Goal: Transaction & Acquisition: Purchase product/service

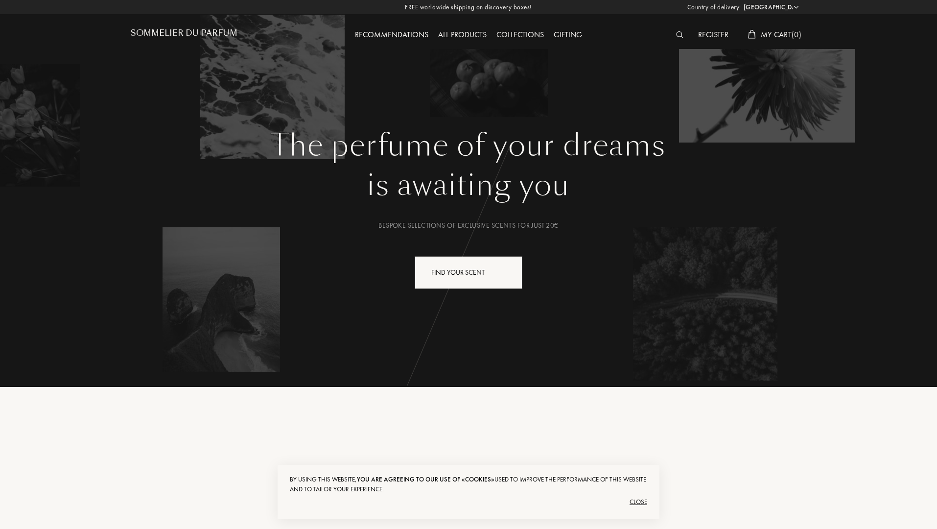
select select "FR"
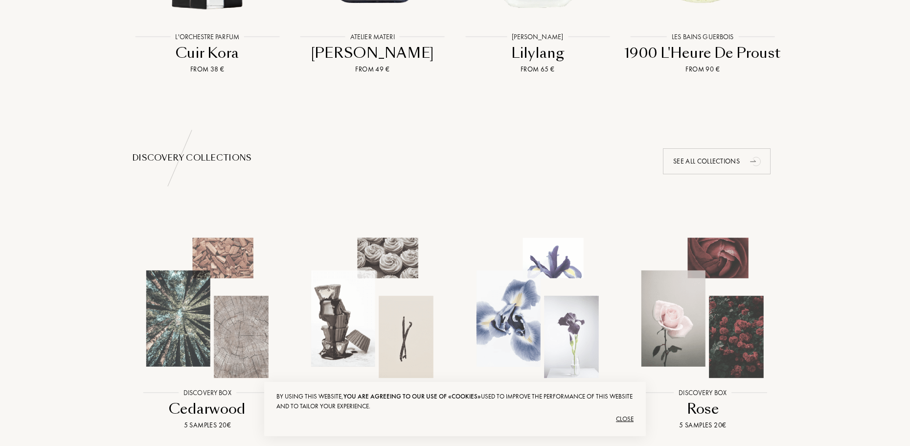
scroll to position [685, 0]
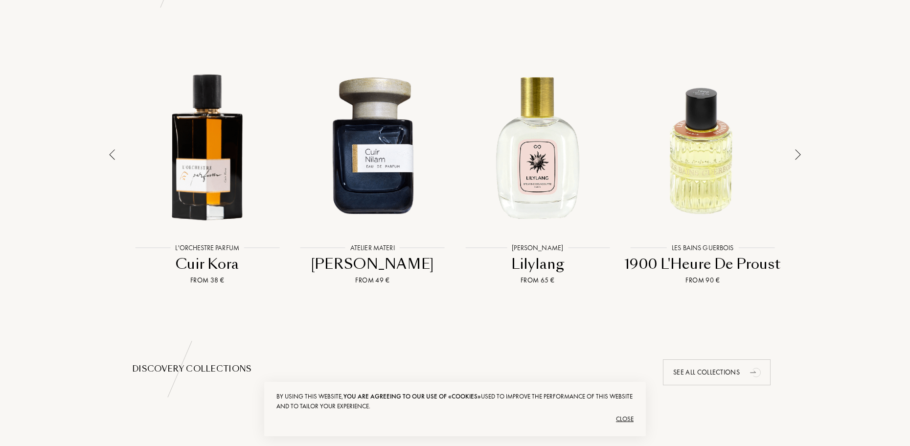
click at [802, 160] on div at bounding box center [799, 174] width 14 height 260
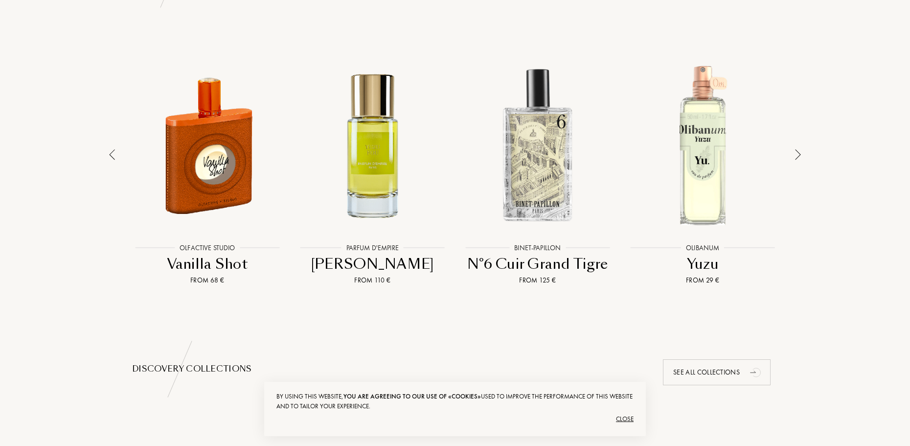
click at [802, 160] on div at bounding box center [799, 174] width 14 height 260
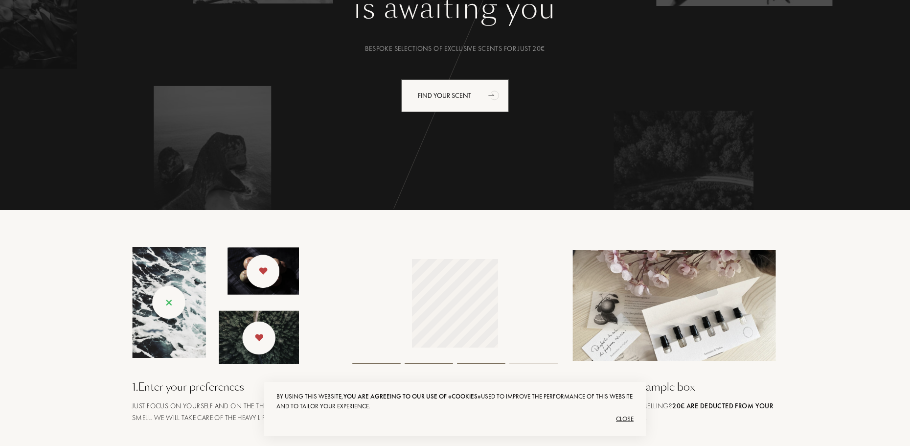
scroll to position [0, 0]
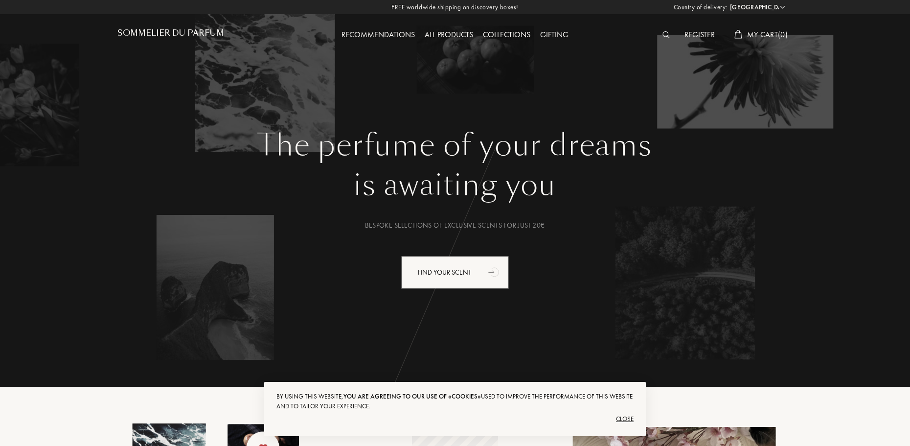
click at [464, 35] on div "All products" at bounding box center [449, 35] width 58 height 13
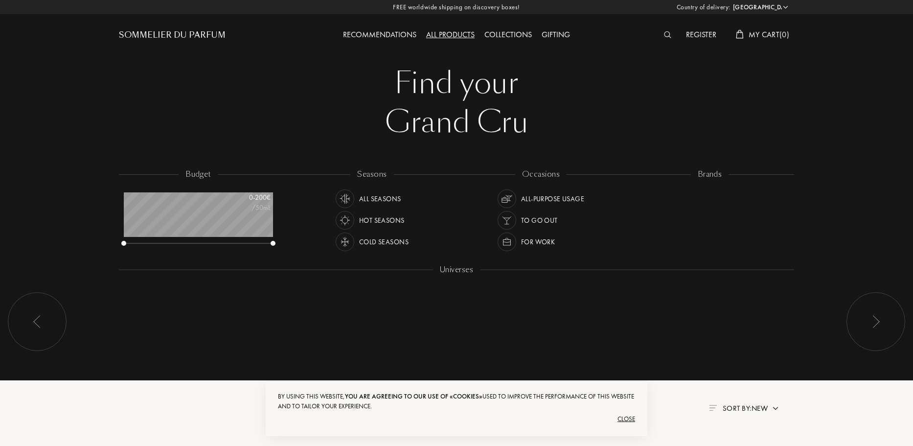
select select "FR"
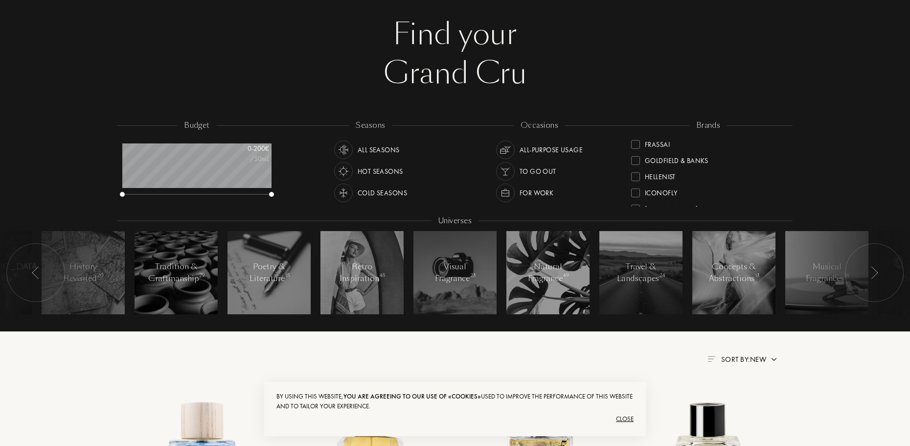
scroll to position [196, 0]
drag, startPoint x: 273, startPoint y: 193, endPoint x: 293, endPoint y: 189, distance: 20.4
click at [293, 189] on div "budget 0 - 200 € /50mL seasons All Seasons Hot Seasons Cold Seasons occasions A…" at bounding box center [455, 225] width 676 height 210
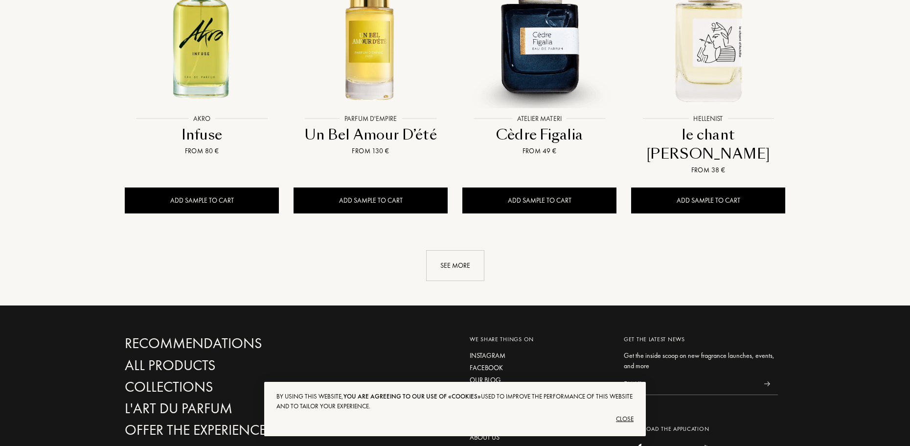
scroll to position [1062, 0]
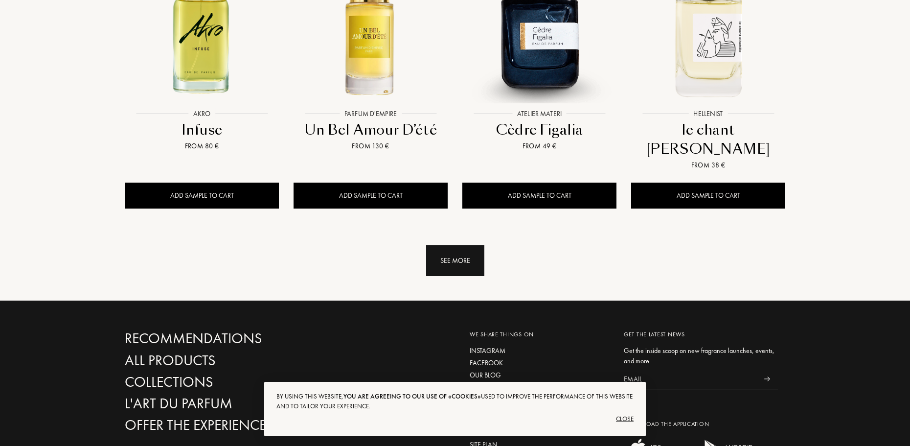
click at [459, 245] on div "See more" at bounding box center [455, 260] width 58 height 31
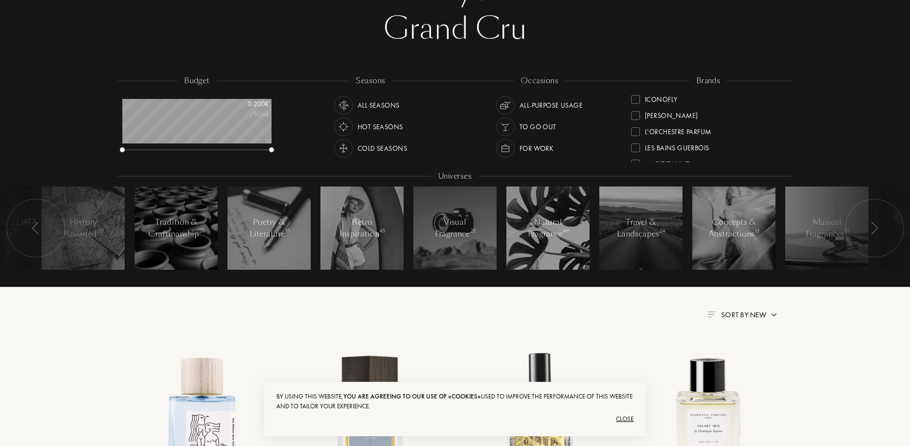
scroll to position [0, 0]
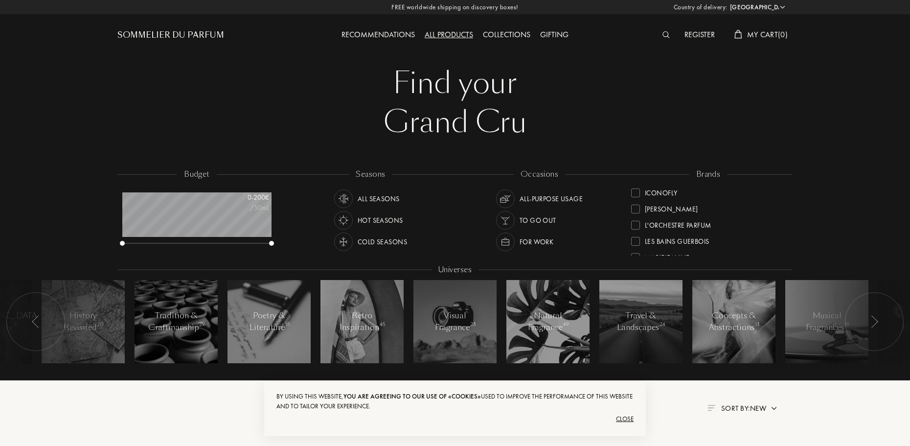
click at [664, 34] on img at bounding box center [666, 34] width 7 height 7
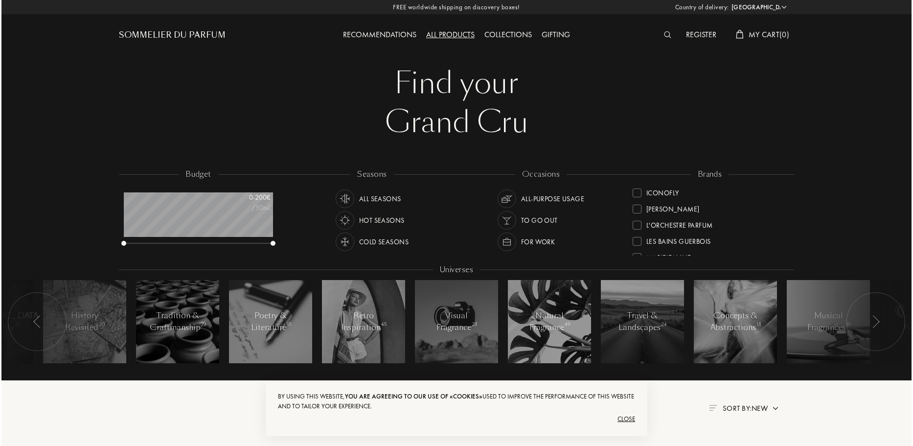
scroll to position [0, 0]
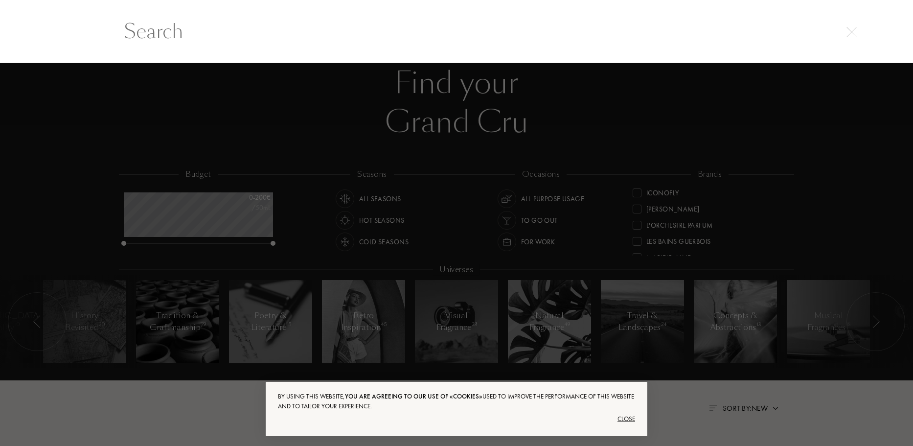
paste input "INGENIOUS GINGER"
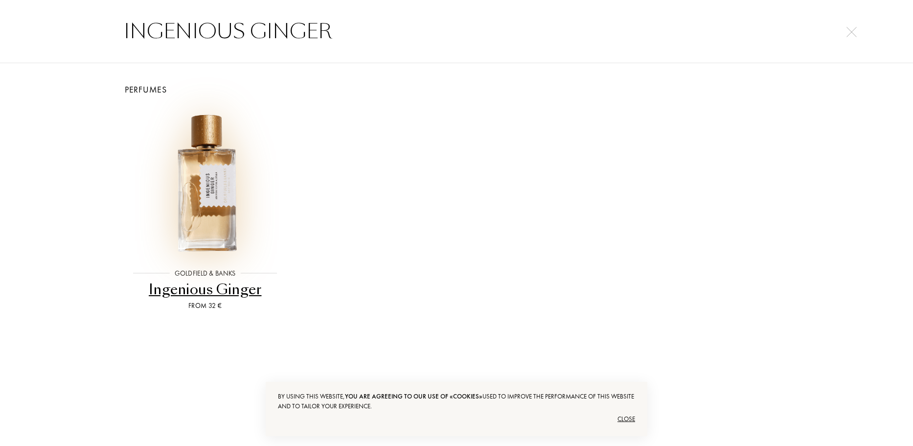
type input "INGENIOUS GINGER"
click at [198, 202] on img at bounding box center [205, 182] width 151 height 151
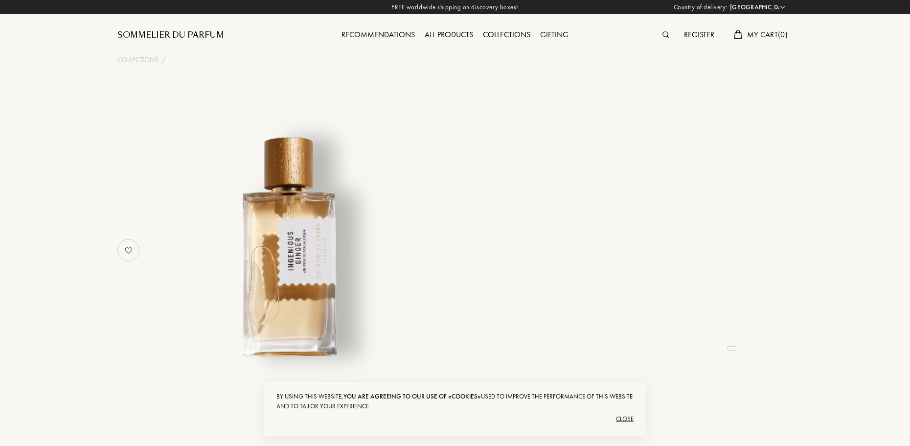
select select "FR"
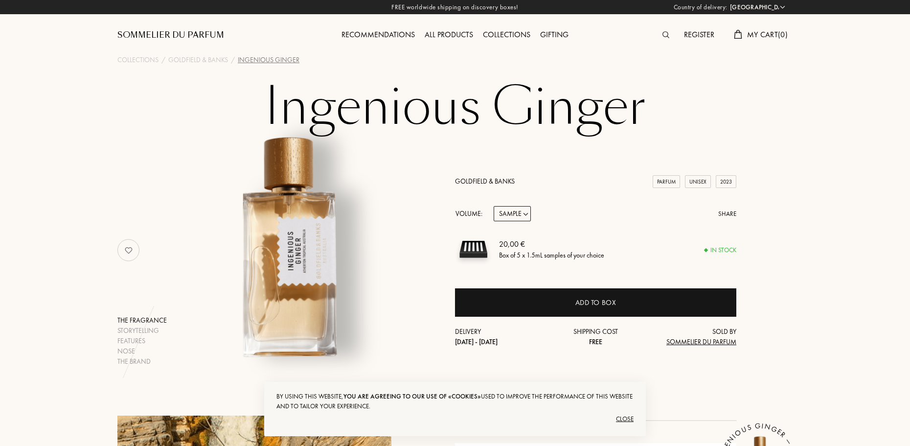
scroll to position [49, 0]
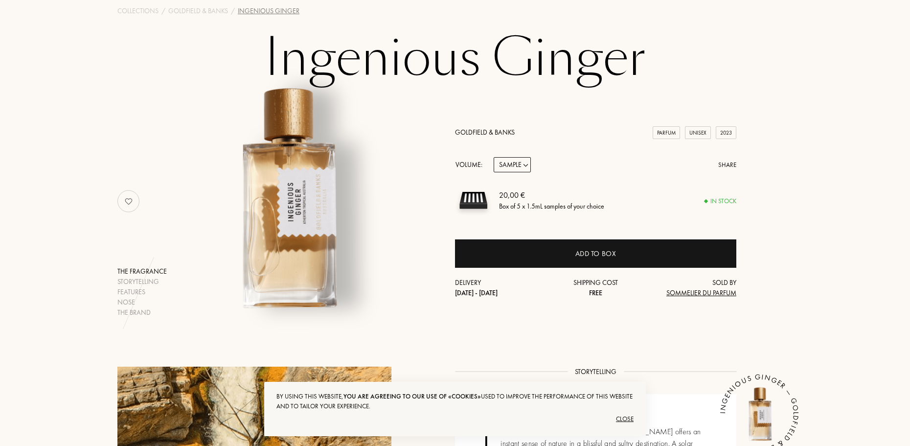
click at [522, 210] on div "Box of 5 x 1.5mL samples of your choice" at bounding box center [551, 206] width 105 height 10
click at [512, 165] on select "Sample 10mL 50mL 100mL" at bounding box center [512, 164] width 37 height 15
select select "1"
click at [494, 157] on select "Sample 10mL 50mL 100mL" at bounding box center [512, 164] width 37 height 15
select select "1"
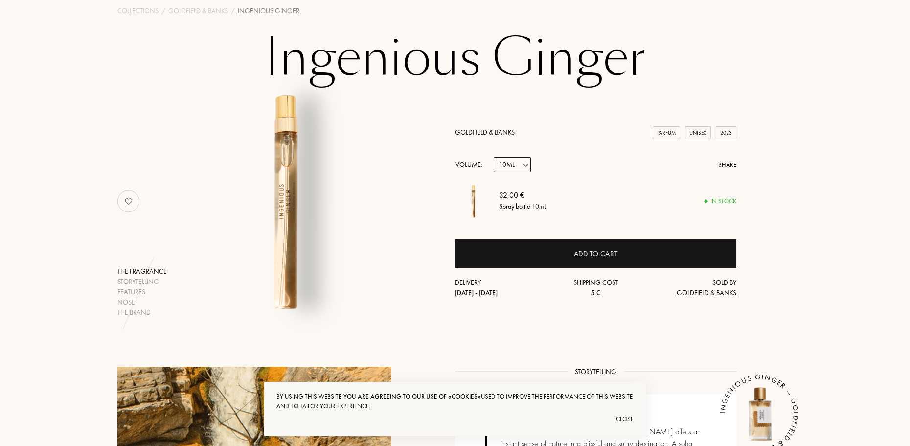
click at [522, 163] on select "Sample 10mL 50mL 100mL" at bounding box center [512, 164] width 37 height 15
select select "2"
click at [494, 157] on select "Sample 10mL 50mL 100mL" at bounding box center [512, 164] width 37 height 15
select select "2"
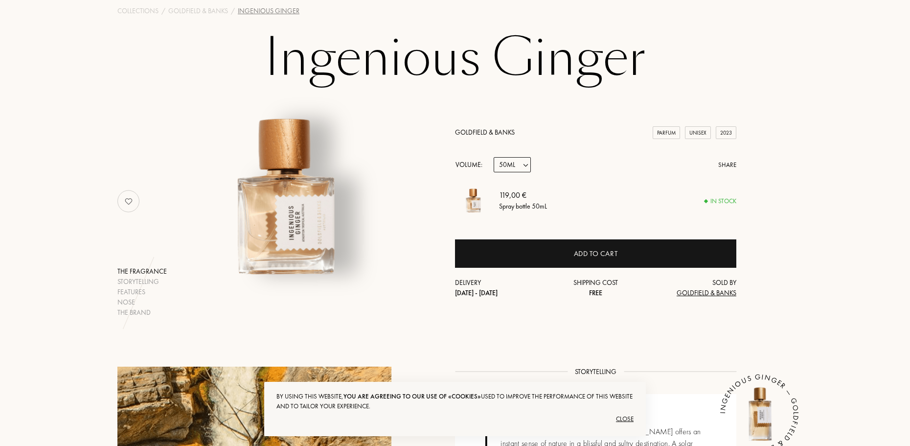
click at [516, 164] on select "Sample 10mL 50mL 100mL" at bounding box center [512, 164] width 37 height 15
click at [565, 193] on div "119,00 € Spray bottle 50mL" at bounding box center [617, 200] width 237 height 37
click at [524, 167] on select "Sample 10mL 50mL 100mL" at bounding box center [512, 164] width 37 height 15
select select "3"
click at [494, 157] on select "Sample 10mL 50mL 100mL" at bounding box center [512, 164] width 37 height 15
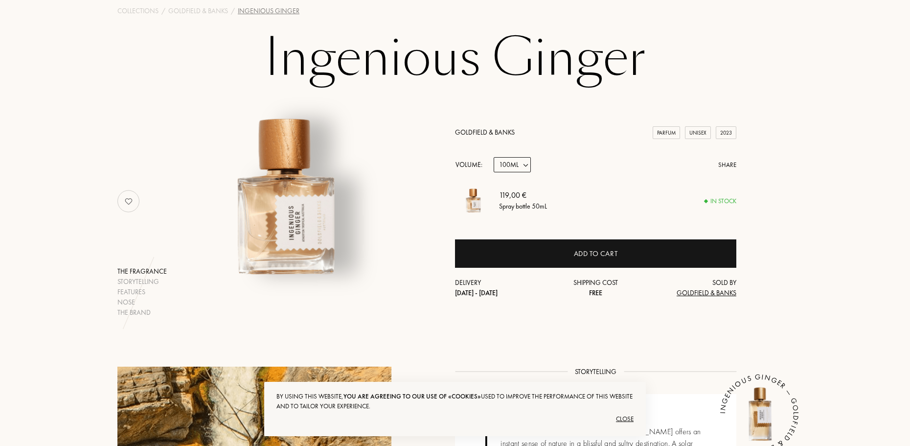
select select "3"
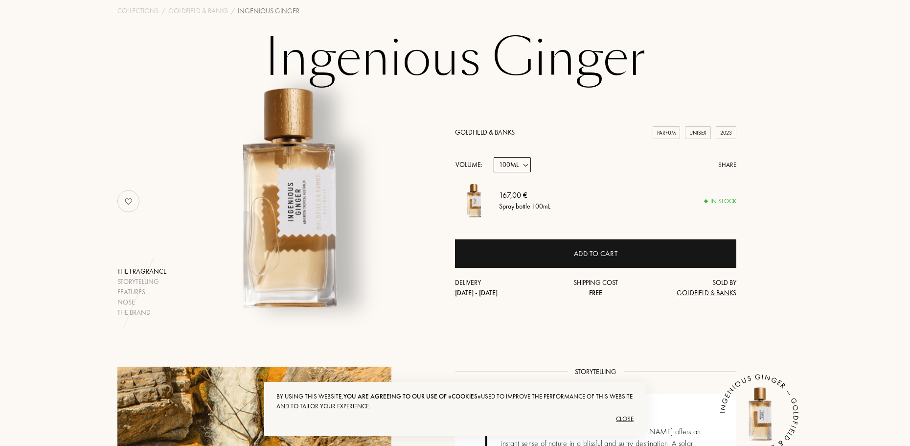
click at [520, 163] on select "Sample 10mL 50mL 100mL" at bounding box center [512, 164] width 37 height 15
select select "2"
click at [494, 157] on select "Sample 10mL 50mL 100mL" at bounding box center [512, 164] width 37 height 15
select select "2"
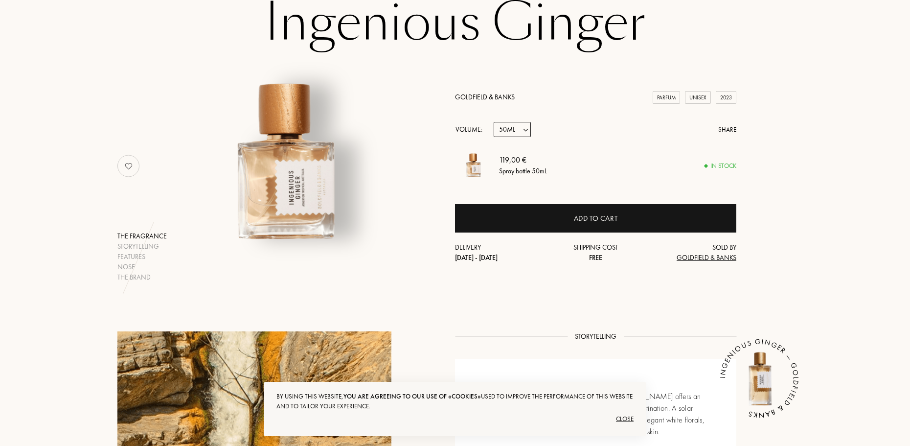
scroll to position [0, 0]
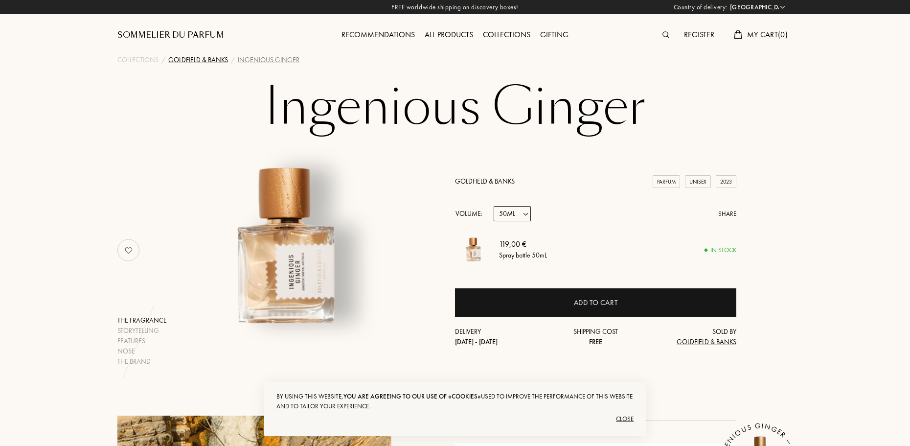
click at [174, 59] on div "Goldfield & Banks" at bounding box center [198, 60] width 60 height 10
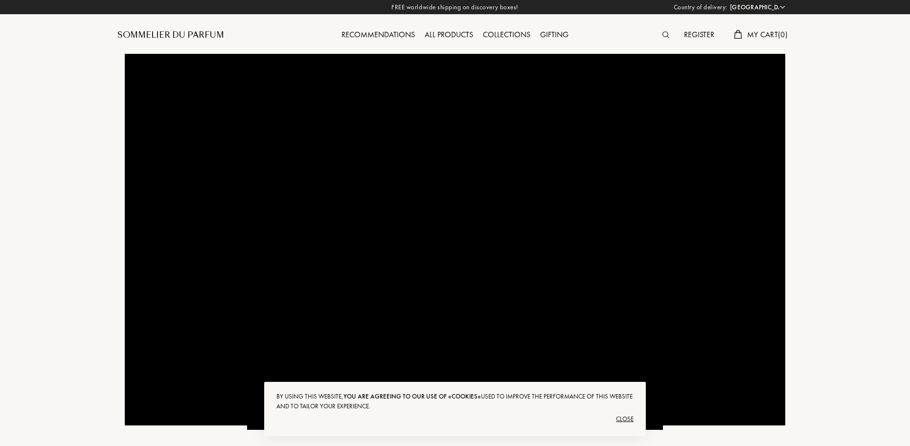
select select "FR"
click at [199, 30] on div "Sommelier du Parfum" at bounding box center [170, 35] width 107 height 12
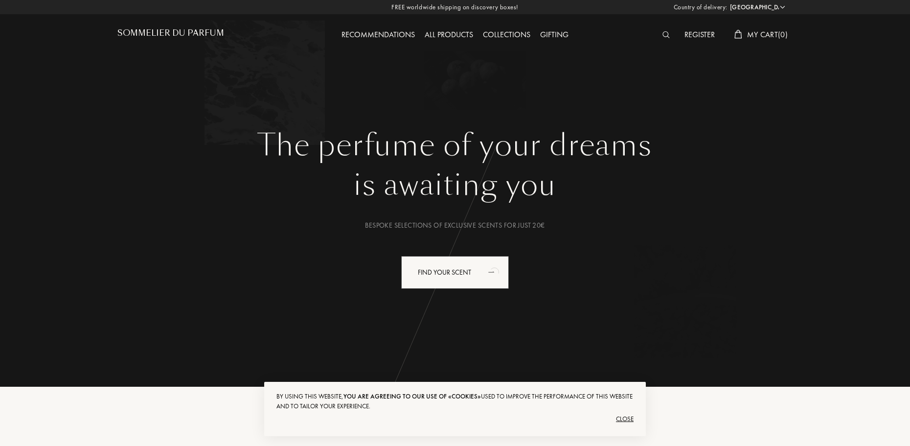
select select "FR"
